Goal: Obtain resource: Obtain resource

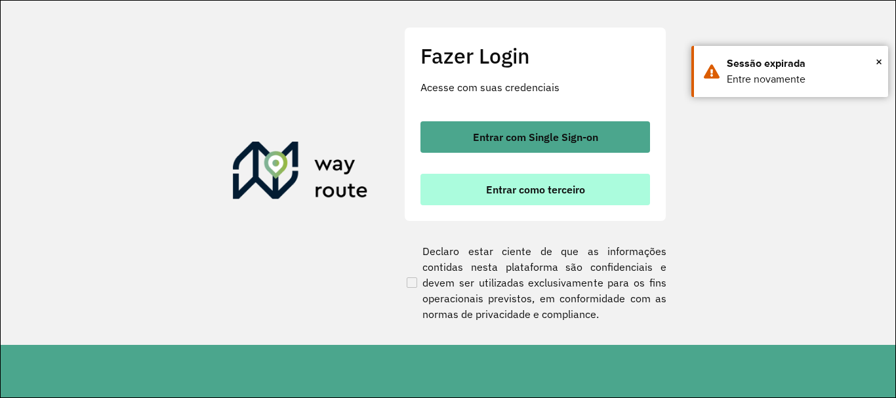
click at [566, 190] on span "Entrar como terceiro" at bounding box center [535, 189] width 99 height 10
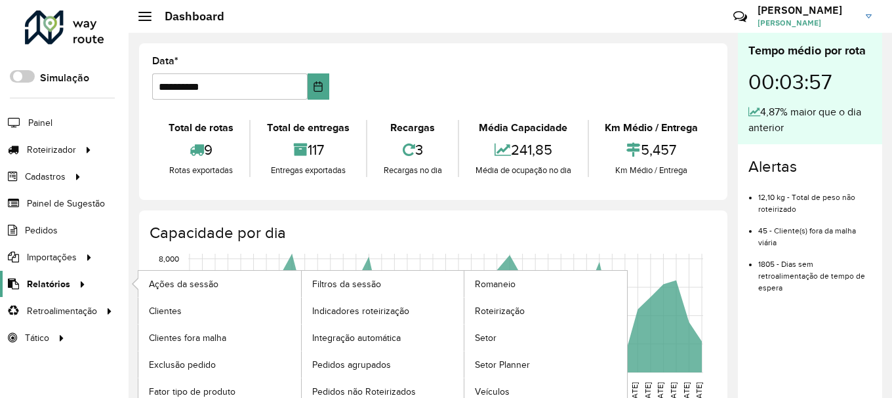
click at [80, 282] on icon at bounding box center [80, 284] width 11 height 20
click at [505, 316] on span "Roteirização" at bounding box center [501, 311] width 53 height 14
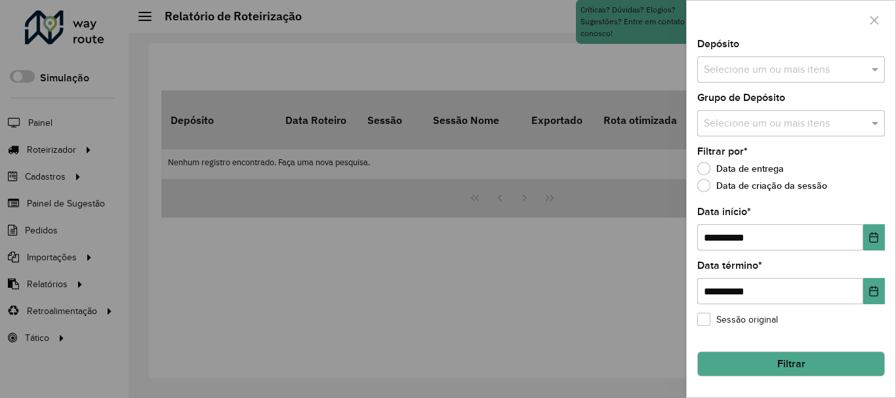
click at [867, 72] on input "text" at bounding box center [785, 70] width 168 height 16
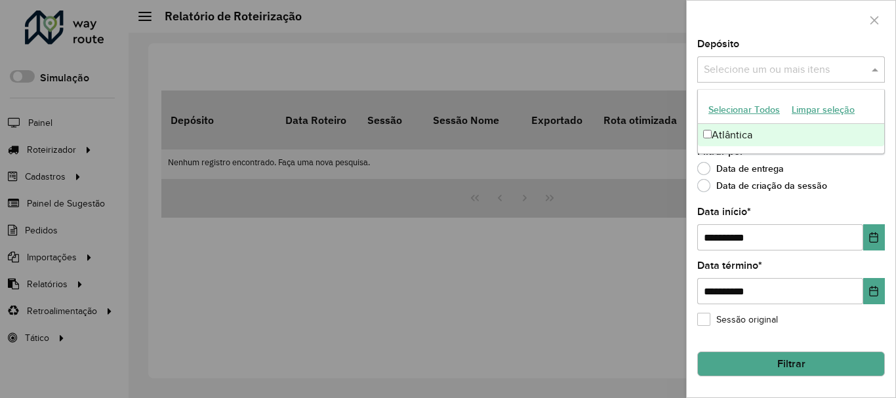
click at [713, 129] on div "Atlântica" at bounding box center [791, 135] width 186 height 22
click at [726, 189] on label "Data de criação da sessão" at bounding box center [763, 185] width 130 height 13
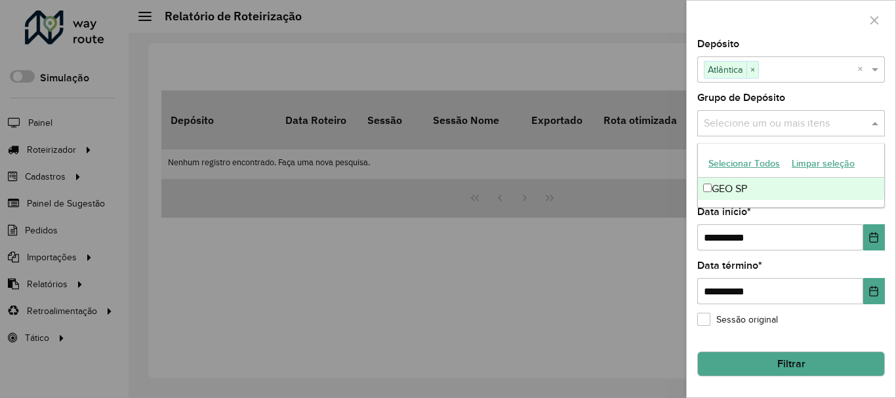
click at [735, 121] on input "text" at bounding box center [785, 124] width 168 height 16
click at [716, 188] on div "GEO SP" at bounding box center [791, 189] width 186 height 22
click at [762, 371] on button "Filtrar" at bounding box center [792, 364] width 188 height 25
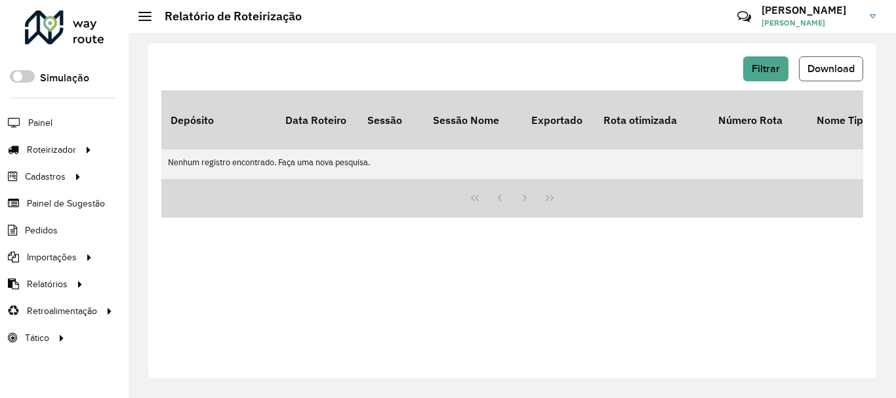
click at [828, 75] on button "Download" at bounding box center [831, 68] width 64 height 25
click at [829, 72] on span "Download" at bounding box center [831, 68] width 47 height 11
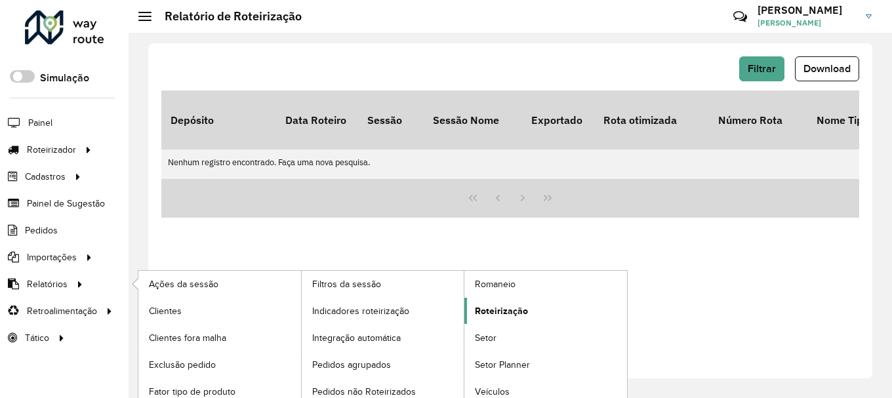
click at [484, 310] on span "Roteirização" at bounding box center [501, 311] width 53 height 14
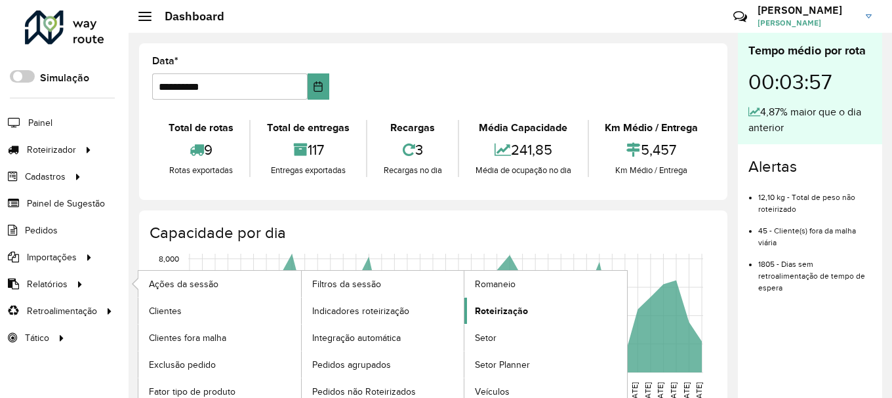
click at [485, 309] on span "Roteirização" at bounding box center [501, 311] width 53 height 14
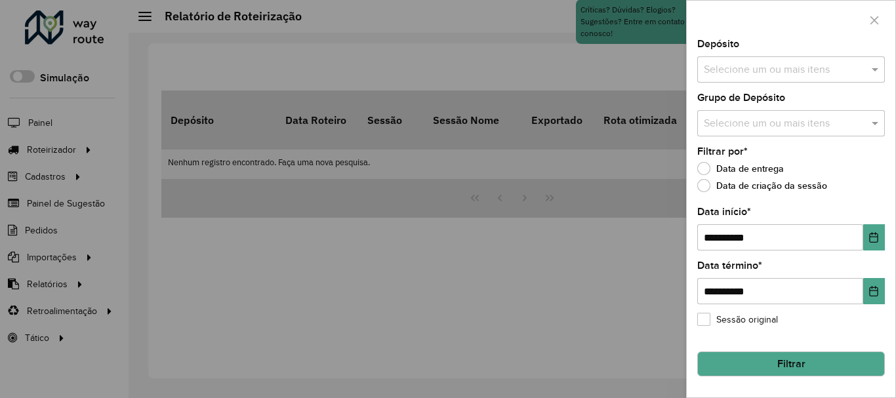
click at [793, 75] on input "text" at bounding box center [785, 70] width 168 height 16
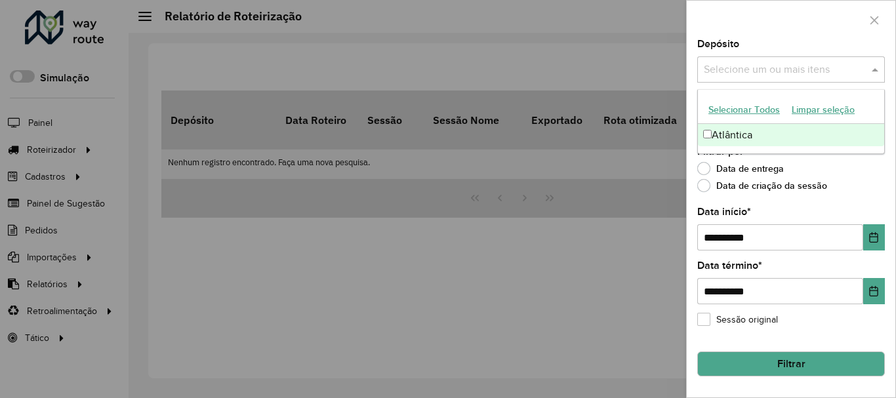
click at [733, 136] on div "Atlântica" at bounding box center [791, 135] width 186 height 22
drag, startPoint x: 724, startPoint y: 169, endPoint x: 729, endPoint y: 159, distance: 10.6
click at [725, 167] on label "Data de entrega" at bounding box center [741, 168] width 87 height 13
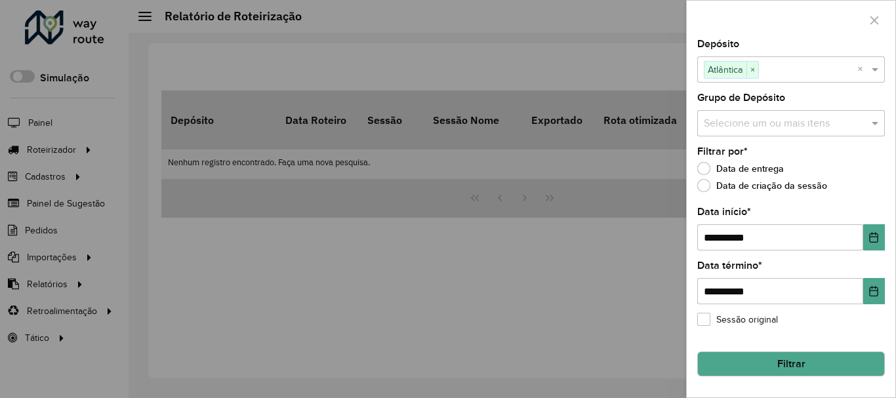
click at [736, 131] on input "text" at bounding box center [785, 124] width 168 height 16
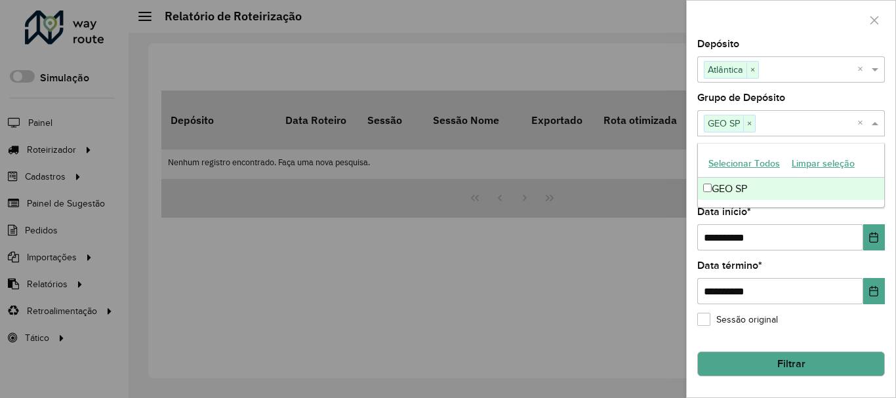
click at [811, 360] on button "Filtrar" at bounding box center [792, 364] width 188 height 25
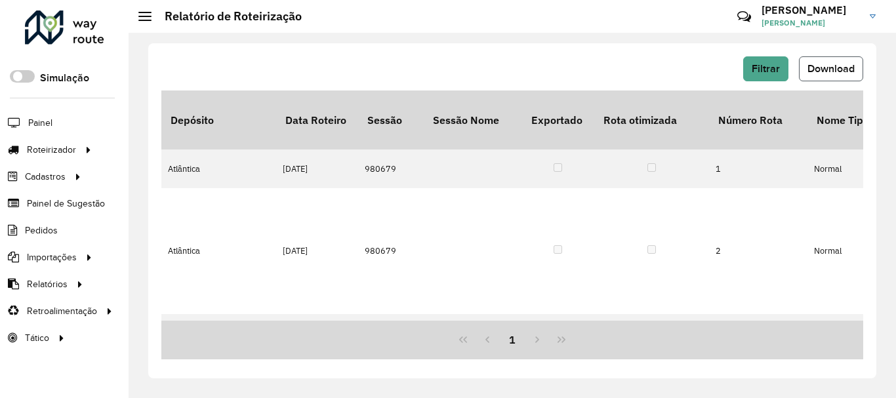
click at [826, 67] on span "Download" at bounding box center [831, 68] width 47 height 11
